Goal: Find specific page/section: Find specific page/section

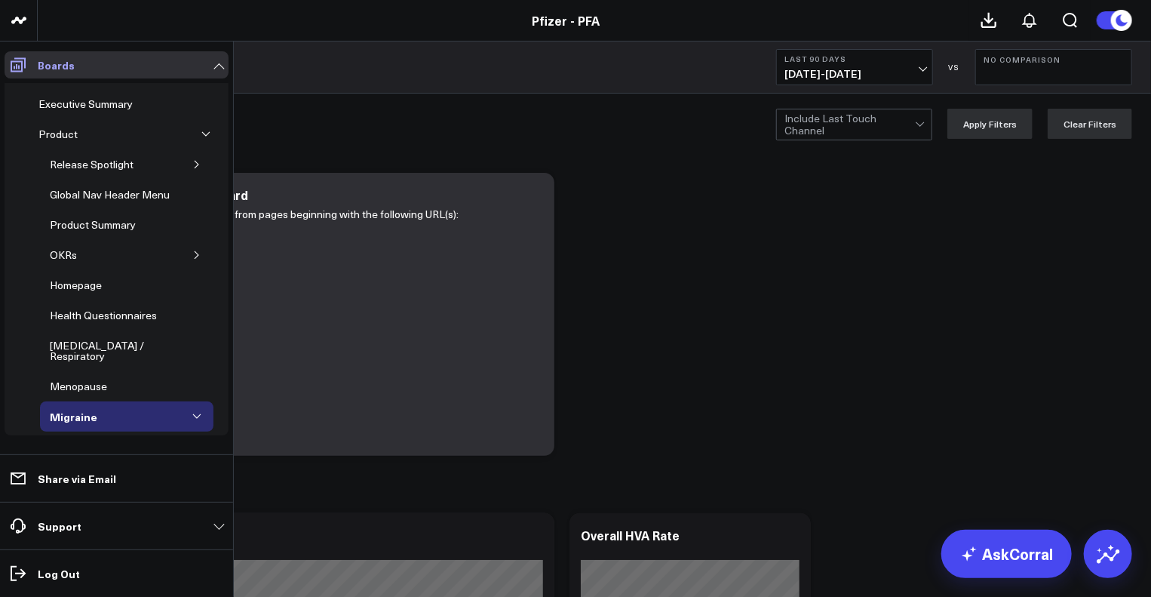
click at [5, 60] on span at bounding box center [18, 64] width 27 height 27
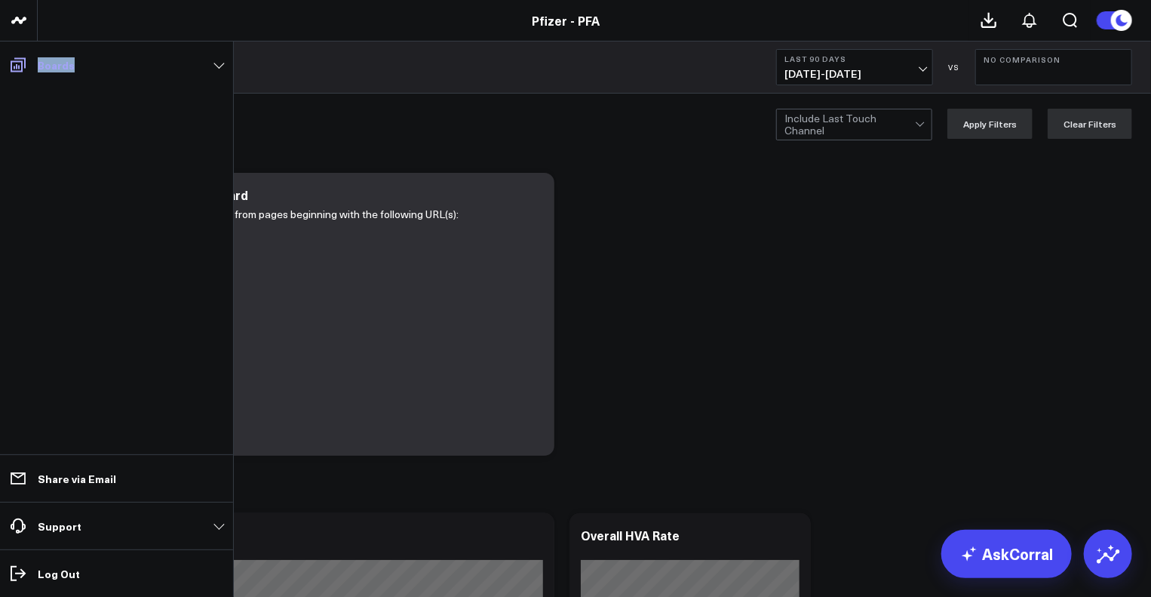
click at [5, 60] on span at bounding box center [18, 64] width 27 height 27
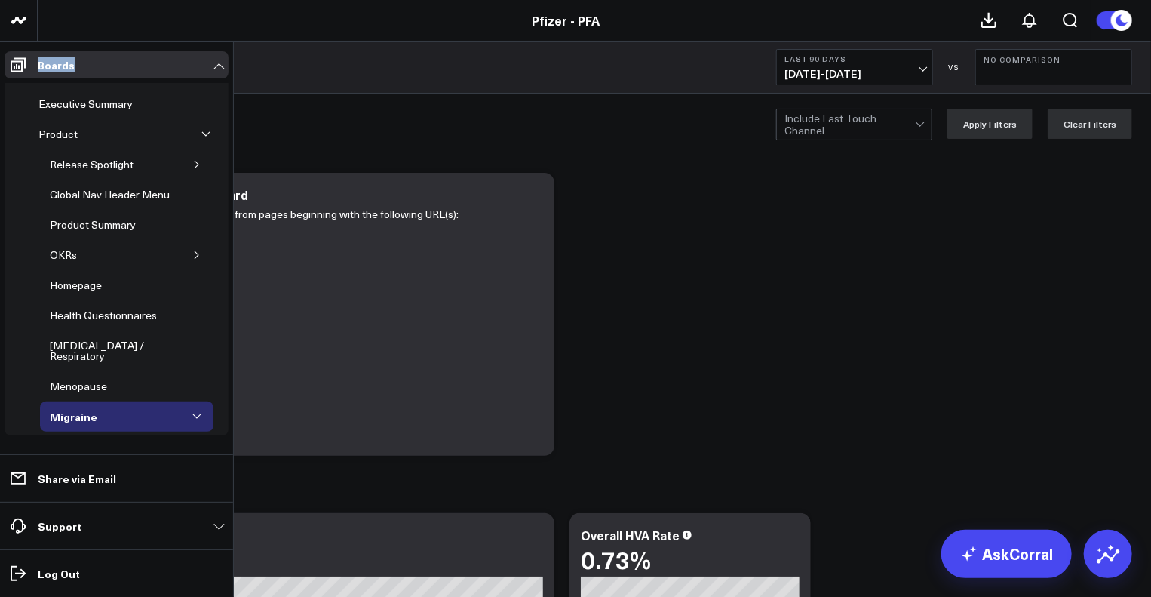
click at [199, 139] on button "button" at bounding box center [205, 134] width 15 height 15
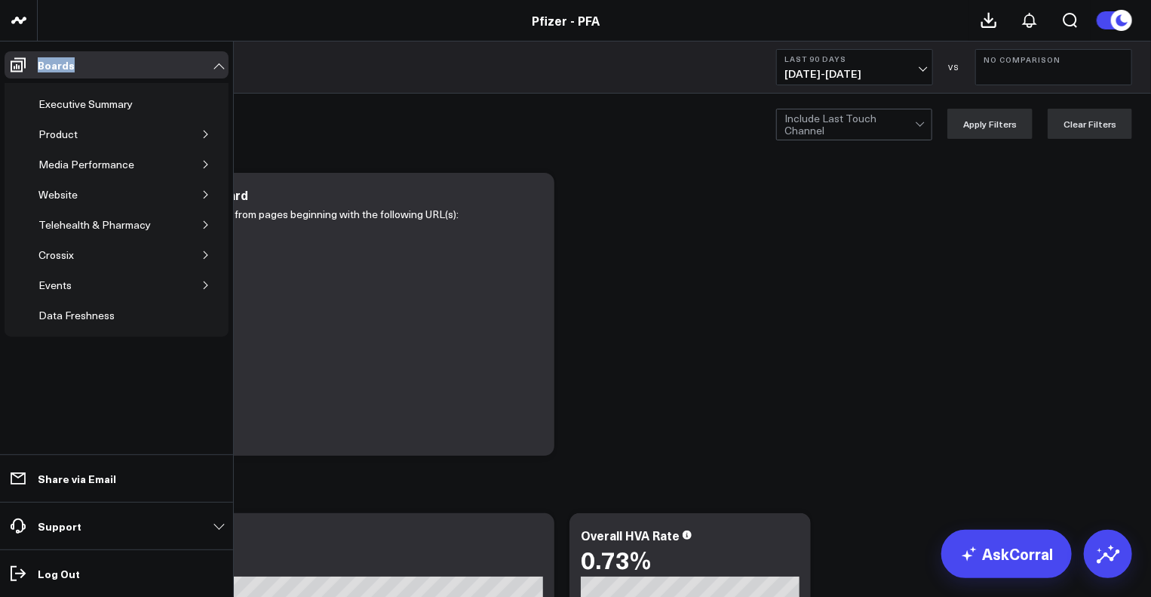
click at [203, 133] on icon "button" at bounding box center [205, 134] width 9 height 9
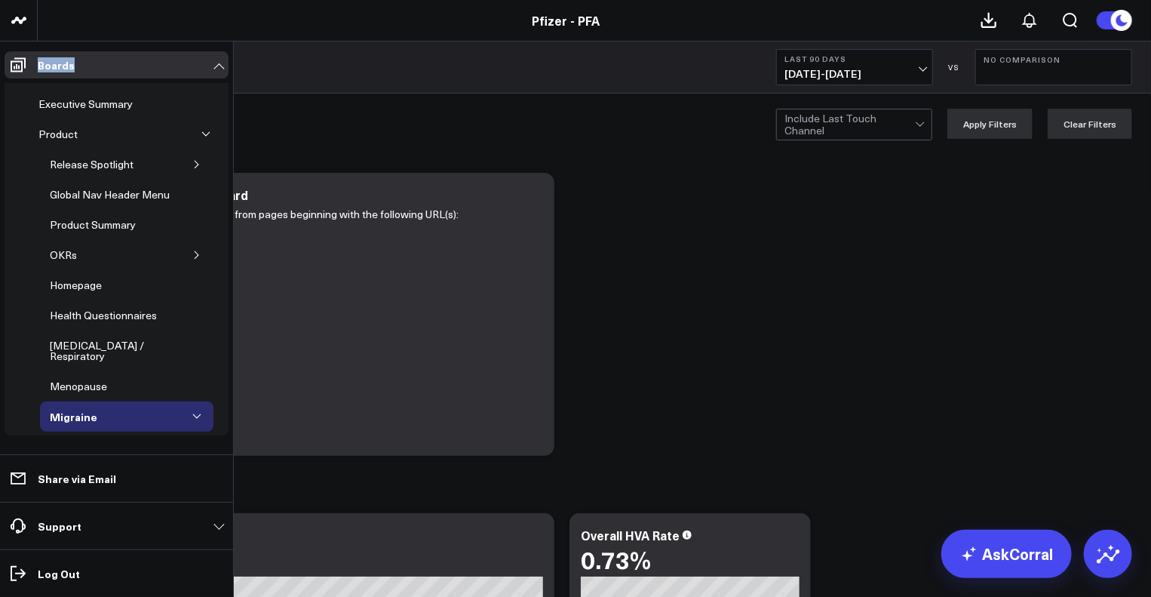
click at [194, 157] on button "button" at bounding box center [196, 164] width 15 height 15
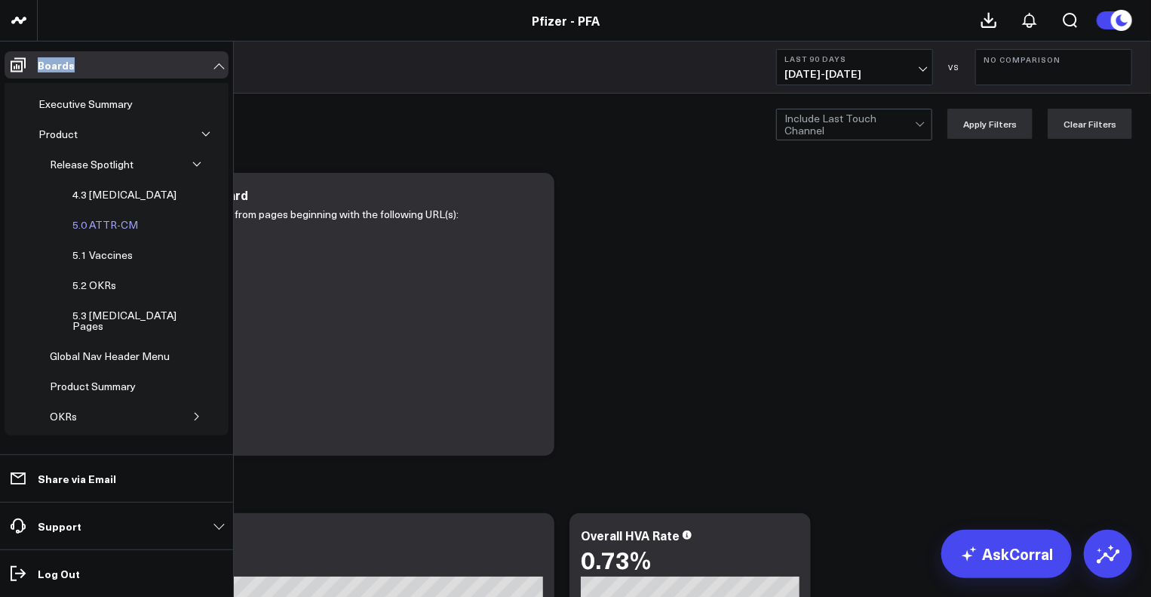
click at [112, 221] on div "5.0 ATTR-CM" at bounding box center [105, 225] width 73 height 18
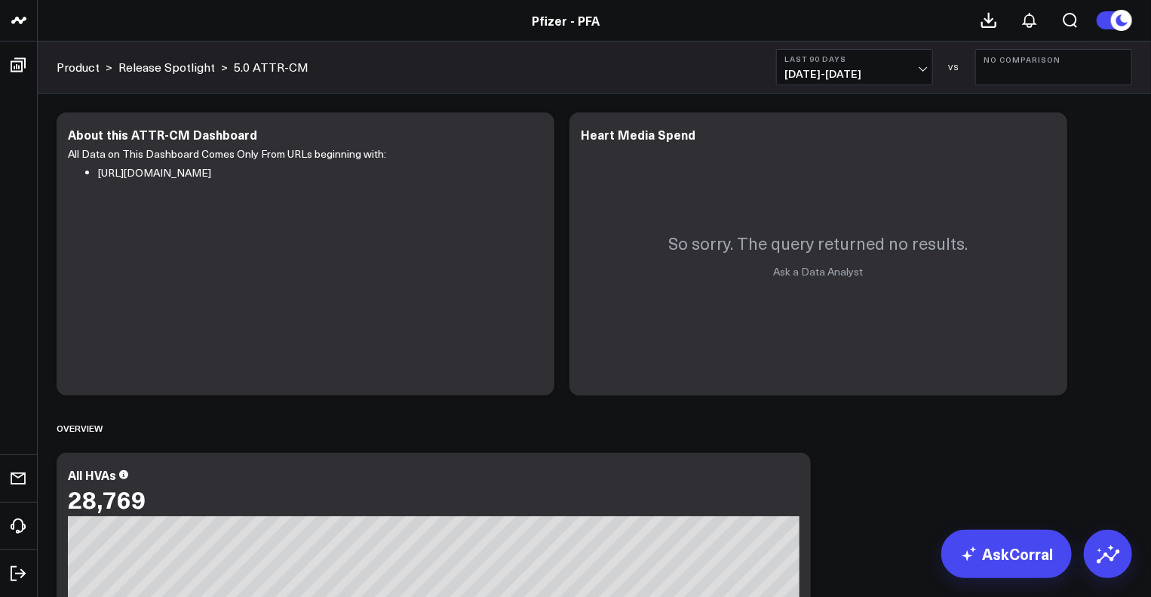
click at [878, 63] on button "Last 90 Days [DATE] - [DATE]" at bounding box center [854, 67] width 157 height 36
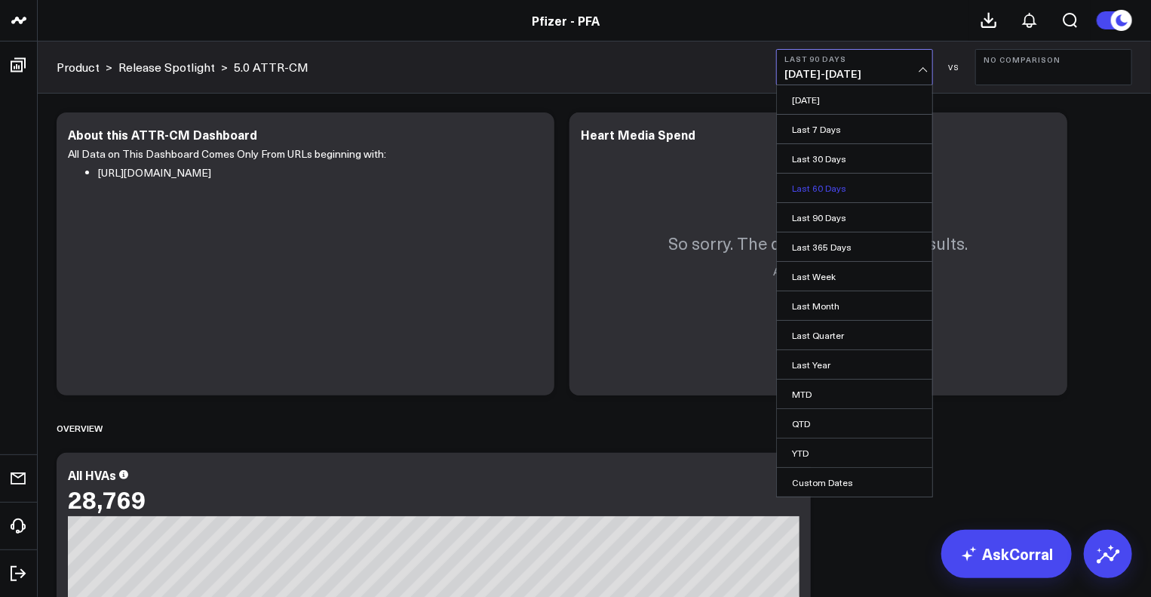
click at [833, 186] on link "Last 60 Days" at bounding box center [854, 187] width 155 height 29
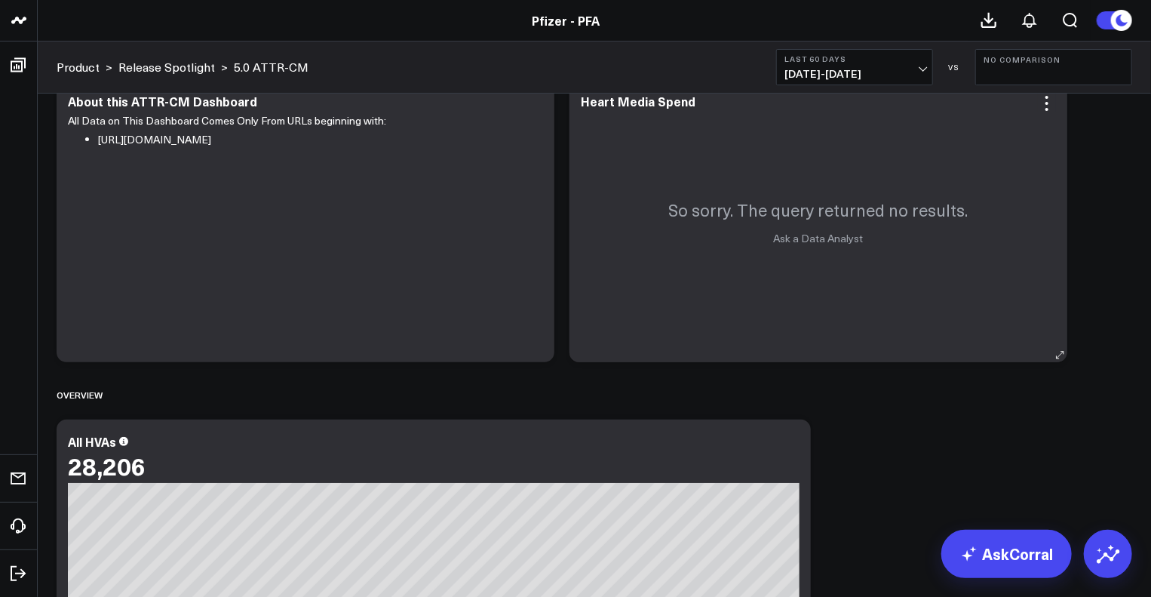
scroll to position [32, 0]
click at [855, 72] on span "[DATE] - [DATE]" at bounding box center [854, 74] width 140 height 12
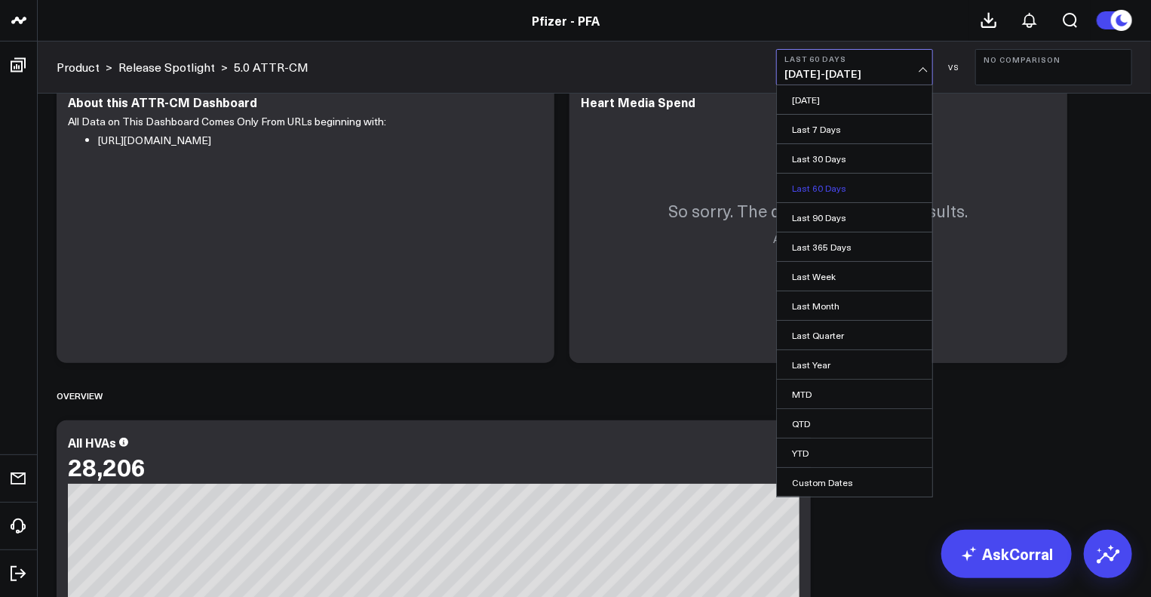
click at [839, 181] on link "Last 60 Days" at bounding box center [854, 187] width 155 height 29
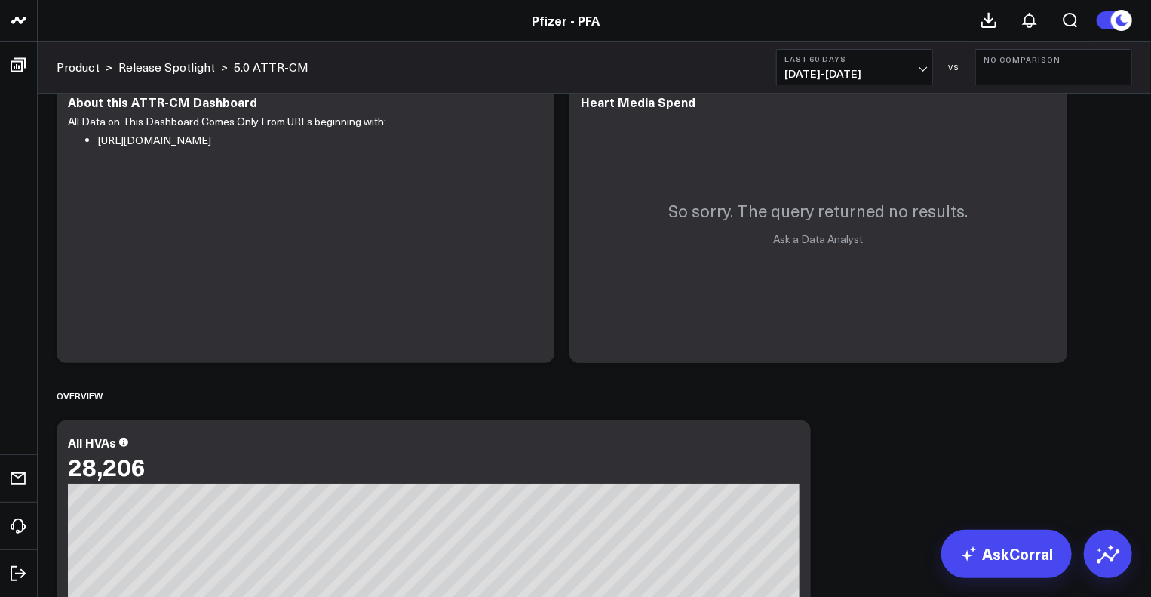
click at [881, 69] on span "[DATE] - [DATE]" at bounding box center [854, 74] width 140 height 12
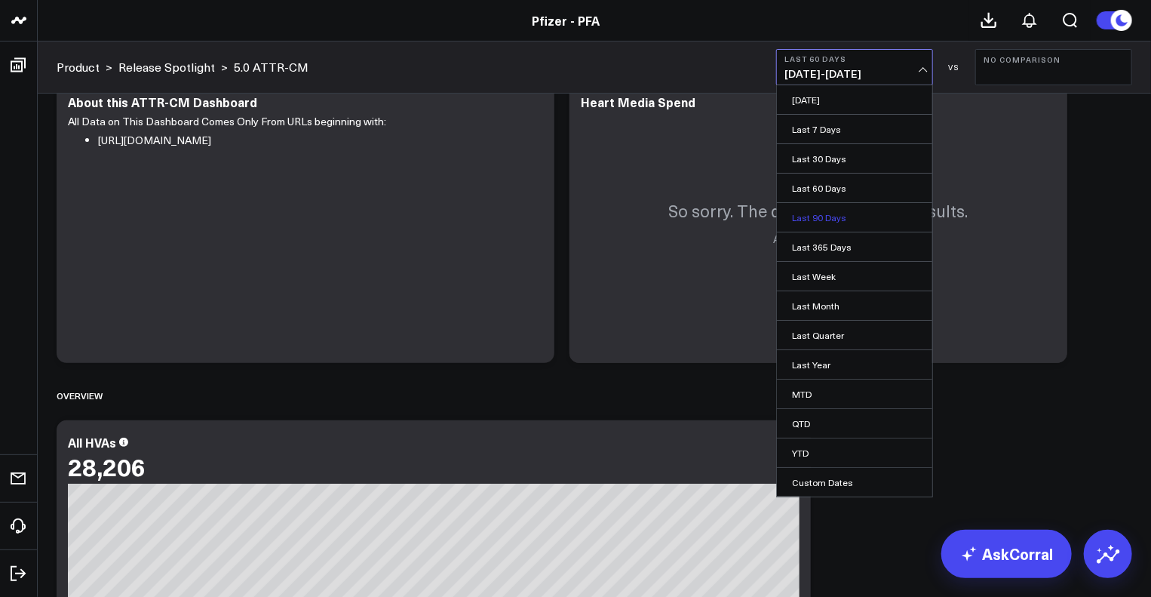
click at [853, 211] on link "Last 90 Days" at bounding box center [854, 217] width 155 height 29
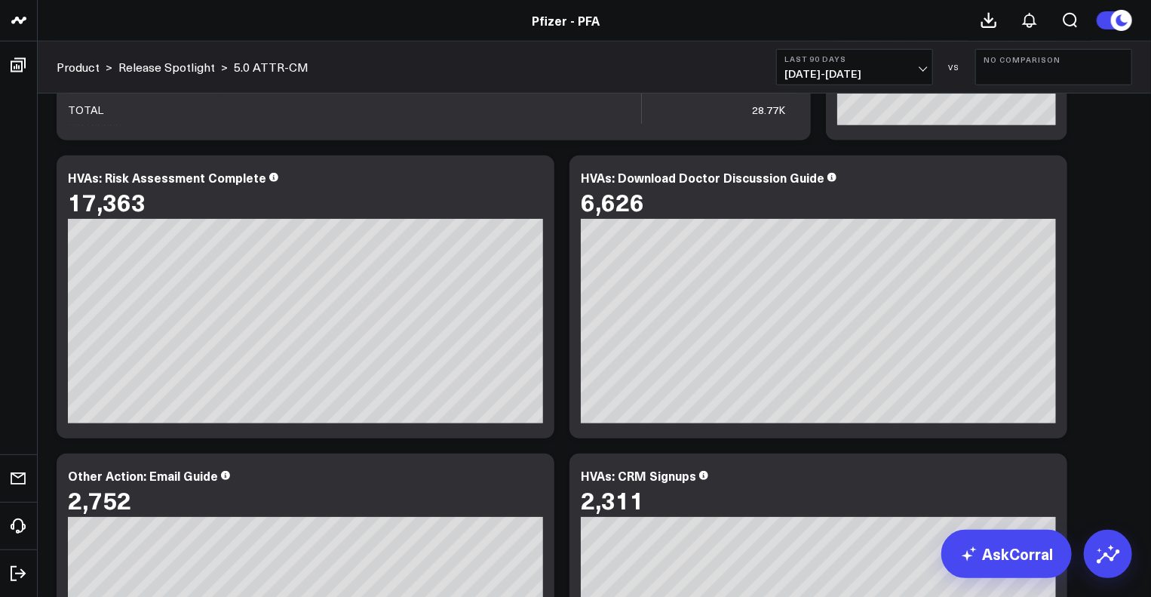
scroll to position [3316, 0]
